Goal: Book appointment/travel/reservation

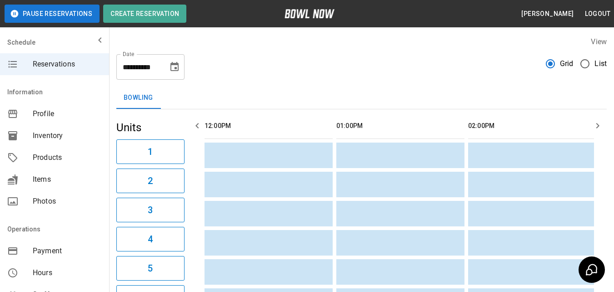
scroll to position [0, 673]
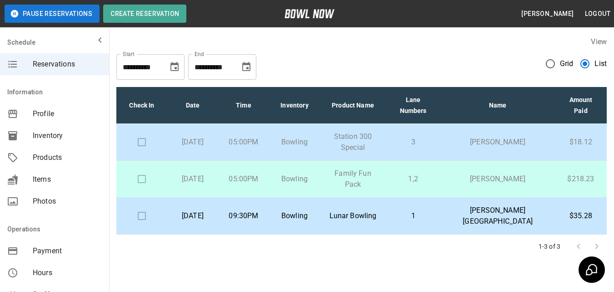
click at [393, 48] on div "**********" at bounding box center [361, 63] width 491 height 33
